Goal: Information Seeking & Learning: Learn about a topic

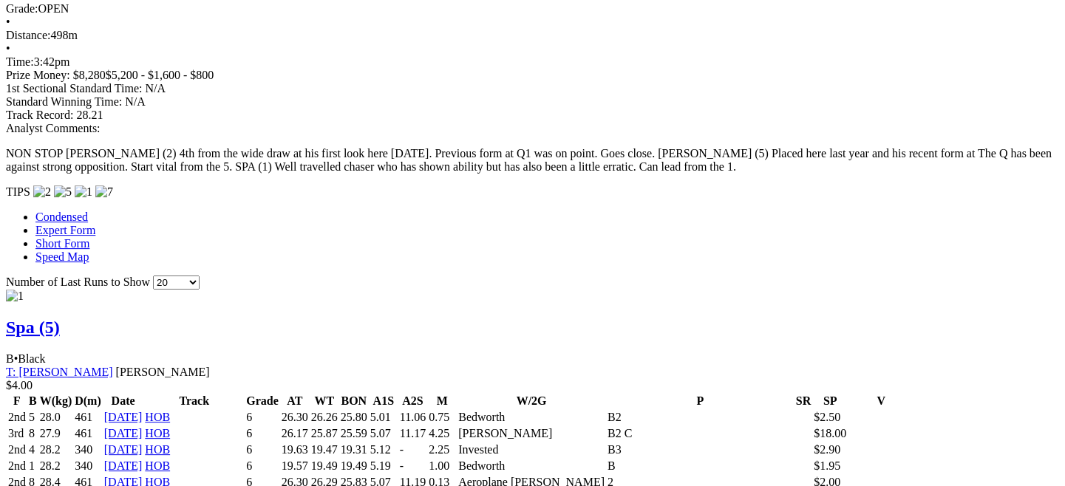
scroll to position [1418, 0]
